Goal: Transaction & Acquisition: Purchase product/service

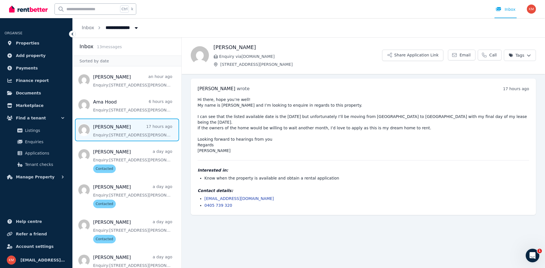
click at [36, 82] on span "Finance report" at bounding box center [32, 80] width 33 height 7
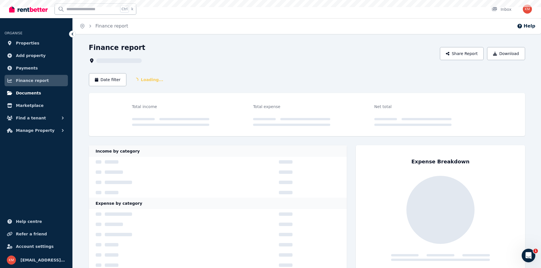
click at [34, 91] on span "Documents" at bounding box center [28, 93] width 25 height 7
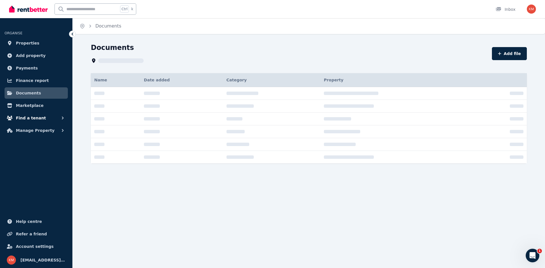
click at [39, 117] on span "Find a tenant" at bounding box center [31, 118] width 30 height 7
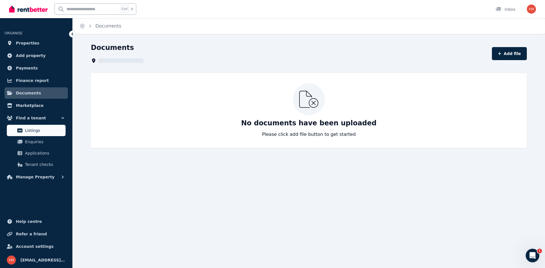
click at [36, 128] on span "Listings" at bounding box center [44, 130] width 38 height 7
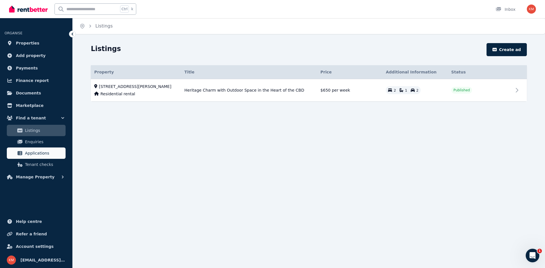
click at [38, 151] on span "Applications" at bounding box center [44, 153] width 38 height 7
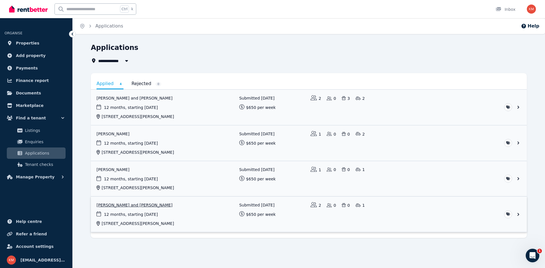
click at [175, 206] on link "View application: Natalie Jong and Jack Miller" at bounding box center [309, 214] width 436 height 35
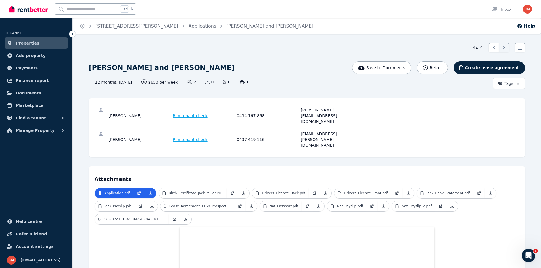
click at [198, 113] on span "Run tenant check" at bounding box center [190, 116] width 35 height 6
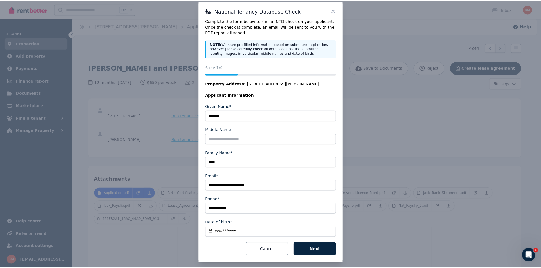
scroll to position [12, 0]
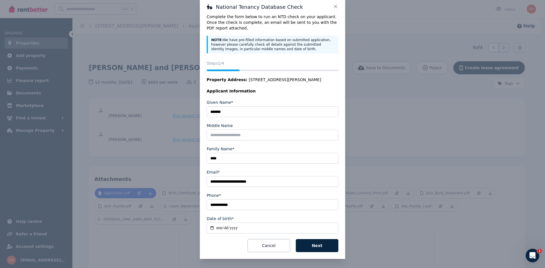
click at [333, 7] on icon at bounding box center [336, 7] width 6 height 6
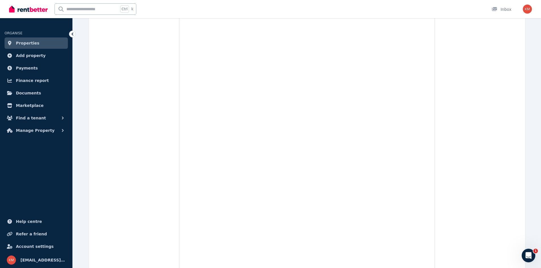
scroll to position [2359, 0]
drag, startPoint x: 540, startPoint y: 101, endPoint x: 536, endPoint y: 41, distance: 59.8
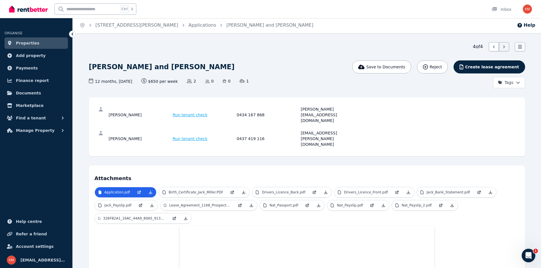
scroll to position [0, 0]
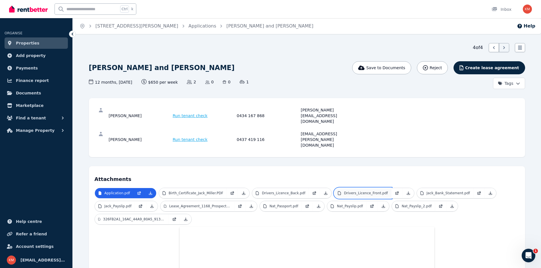
click at [344, 191] on p "Drivers_Licence_Front.pdf" at bounding box center [366, 193] width 44 height 5
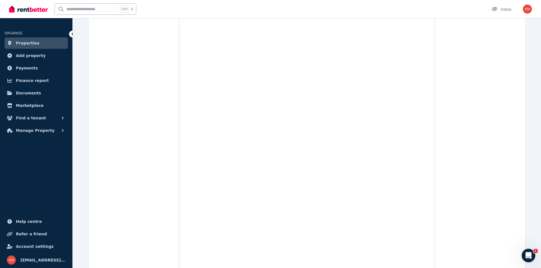
scroll to position [143, 0]
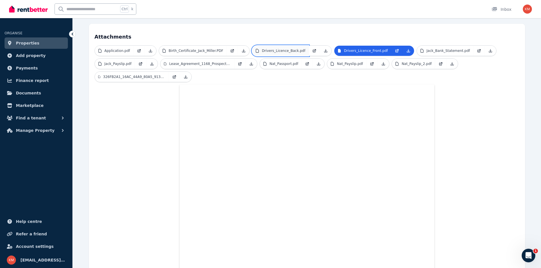
click at [282, 49] on p "Drivers_Licence_Back.pdf" at bounding box center [283, 51] width 43 height 5
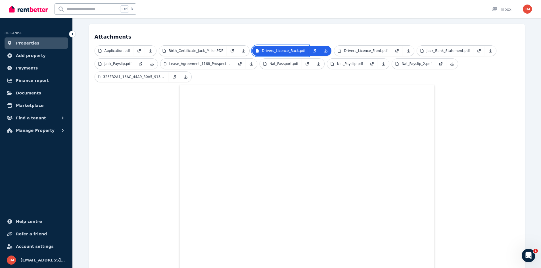
scroll to position [171, 0]
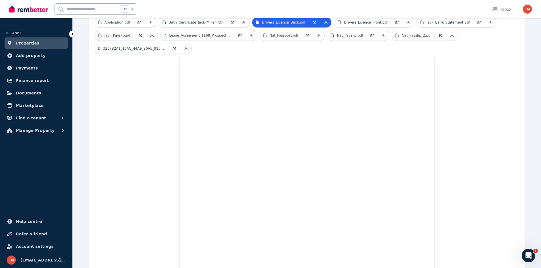
click at [37, 41] on link "Properties" at bounding box center [36, 42] width 63 height 11
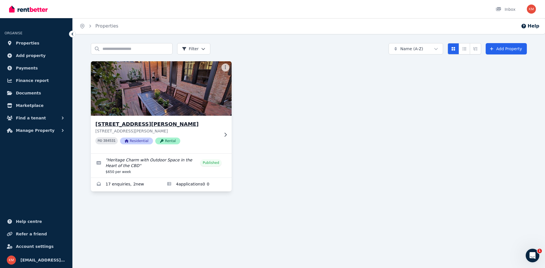
click at [181, 83] on img at bounding box center [161, 88] width 148 height 57
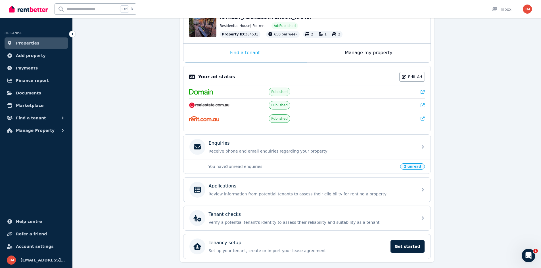
scroll to position [85, 0]
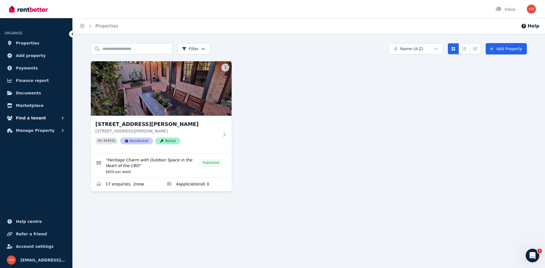
click at [53, 118] on button "Find a tenant" at bounding box center [36, 117] width 63 height 11
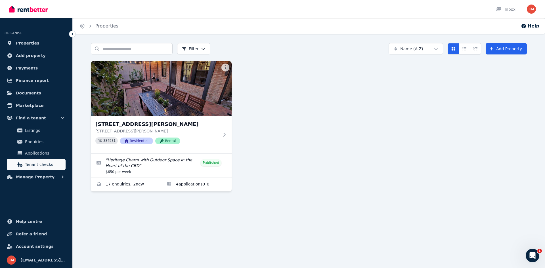
click at [45, 161] on link "Tenant checks" at bounding box center [36, 164] width 59 height 11
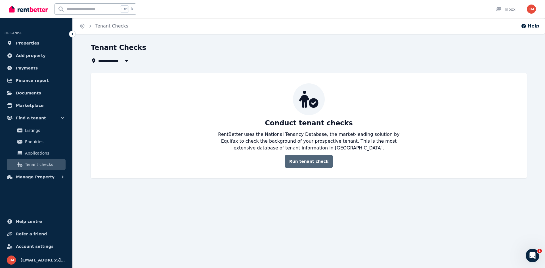
click at [313, 159] on link "Run tenant check" at bounding box center [309, 161] width 48 height 13
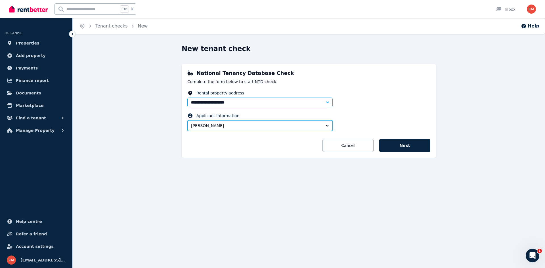
click at [294, 128] on span "[PERSON_NAME]" at bounding box center [256, 126] width 130 height 6
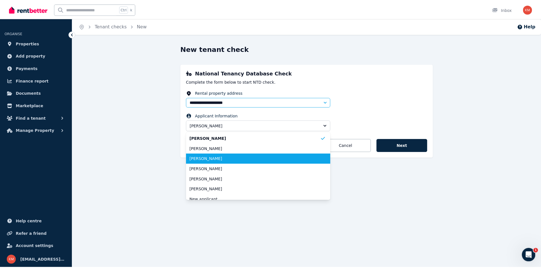
scroll to position [6, 0]
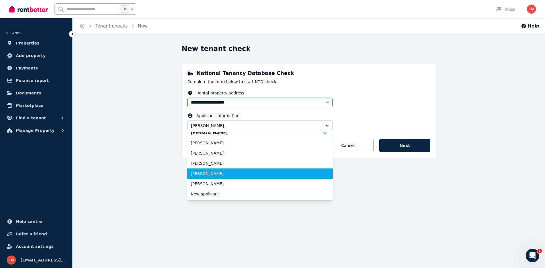
click at [265, 173] on span "[PERSON_NAME]" at bounding box center [257, 174] width 132 height 6
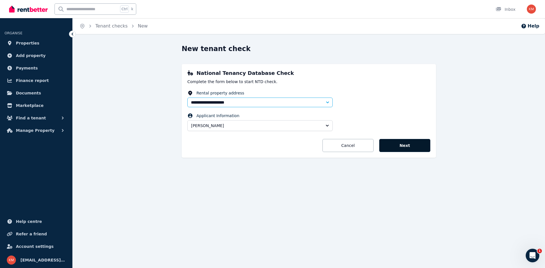
click at [407, 144] on button "Next" at bounding box center [404, 145] width 51 height 13
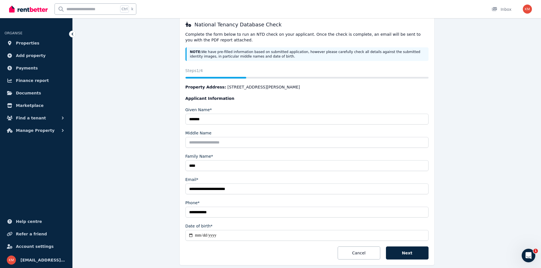
scroll to position [57, 0]
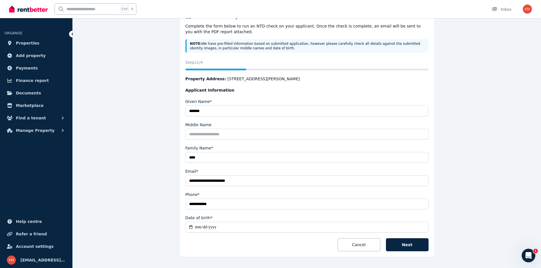
click at [239, 225] on input "Date of birth*" at bounding box center [306, 227] width 243 height 11
type input "**********"
click at [151, 181] on div "**********" at bounding box center [307, 131] width 436 height 286
click at [409, 245] on button "Next" at bounding box center [407, 245] width 43 height 13
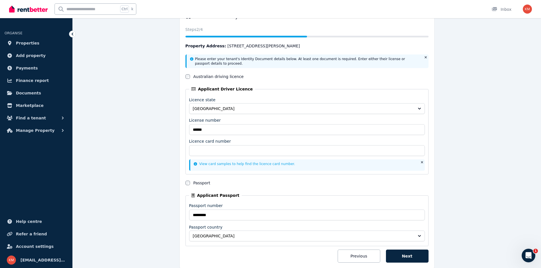
scroll to position [28, 0]
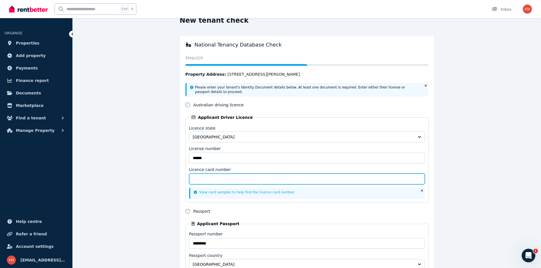
click at [216, 180] on input "Licence card number" at bounding box center [307, 179] width 236 height 11
type input "*********"
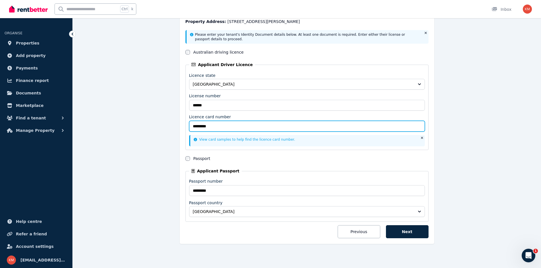
scroll to position [83, 0]
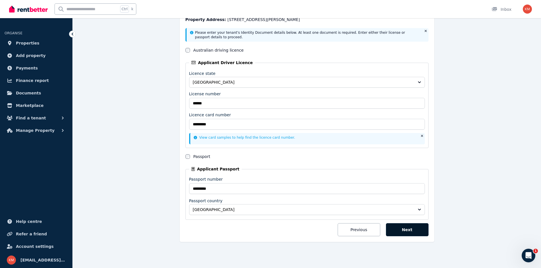
click at [418, 227] on button "Next" at bounding box center [407, 229] width 43 height 13
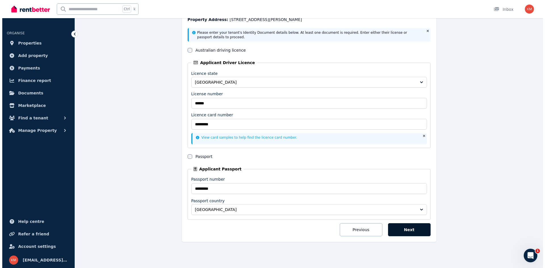
scroll to position [0, 0]
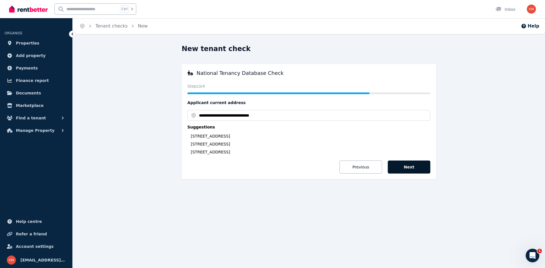
click at [411, 168] on button "Next" at bounding box center [409, 167] width 43 height 13
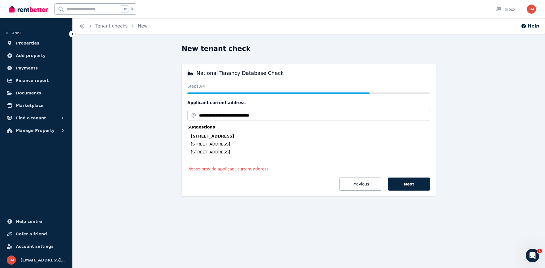
click at [270, 136] on div "[STREET_ADDRESS]" at bounding box center [311, 136] width 240 height 6
type input "**********"
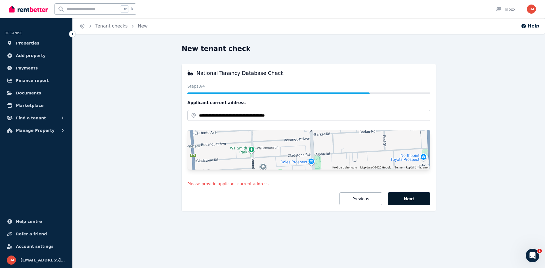
click at [413, 200] on button "Next" at bounding box center [409, 199] width 43 height 13
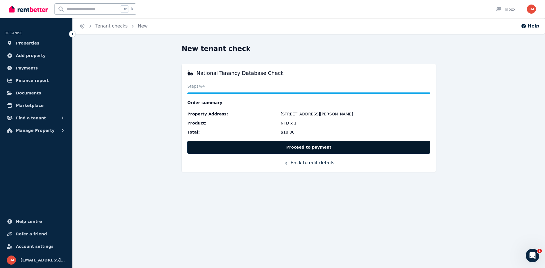
click at [333, 150] on button "Proceed to payment" at bounding box center [308, 147] width 243 height 13
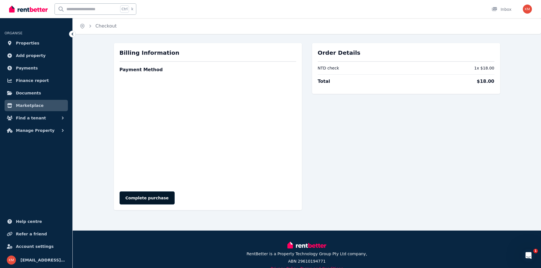
click at [152, 193] on button "Complete purchase" at bounding box center [147, 198] width 55 height 13
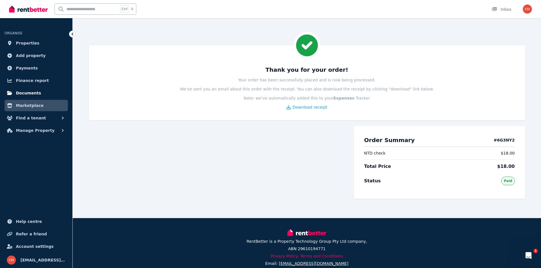
click at [38, 91] on link "Documents" at bounding box center [36, 92] width 63 height 11
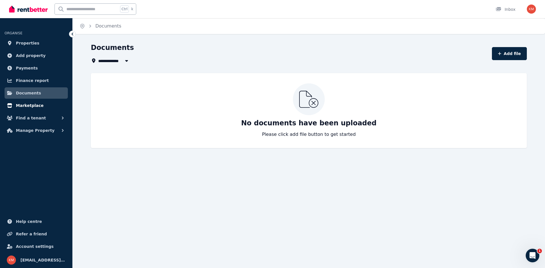
click at [41, 111] on link "Marketplace" at bounding box center [36, 105] width 63 height 11
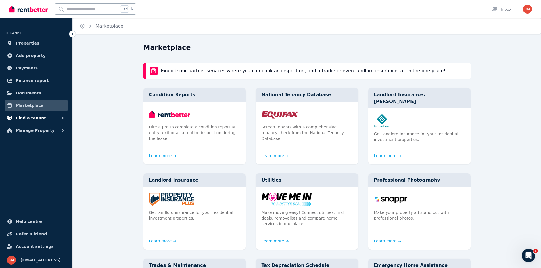
click at [41, 116] on button "Find a tenant" at bounding box center [36, 117] width 63 height 11
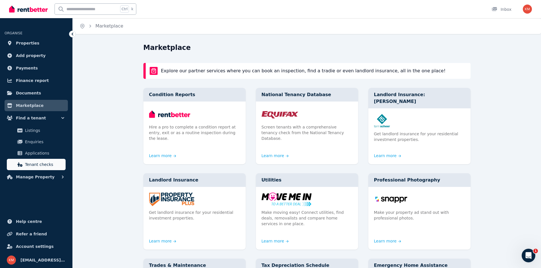
click at [39, 162] on span "Tenant checks" at bounding box center [44, 164] width 38 height 7
